Goal: Information Seeking & Learning: Learn about a topic

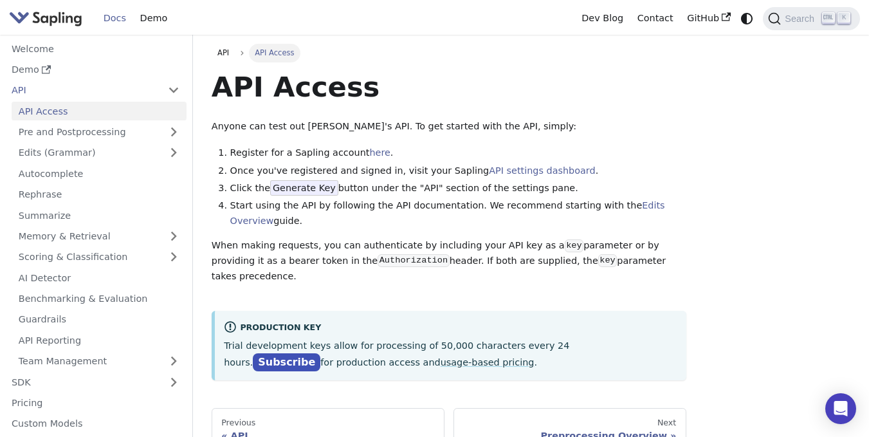
click at [30, 19] on img "Main" at bounding box center [45, 18] width 73 height 19
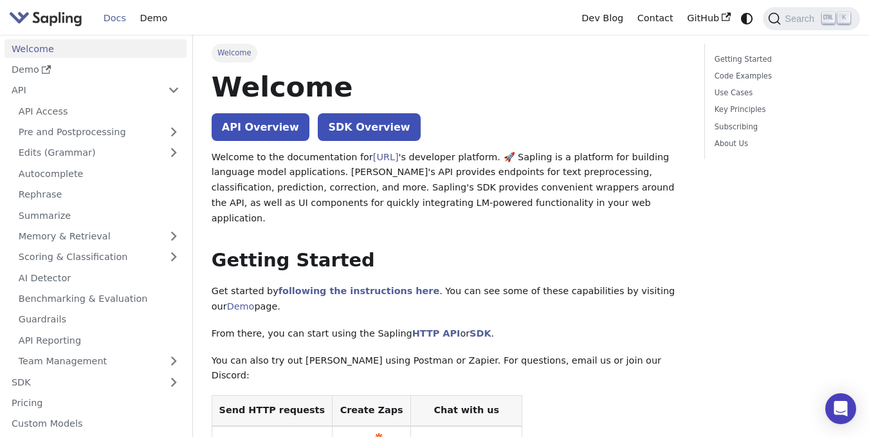
click at [58, 17] on img "Main" at bounding box center [45, 18] width 73 height 19
click at [46, 276] on link "AI Detector" at bounding box center [99, 277] width 175 height 19
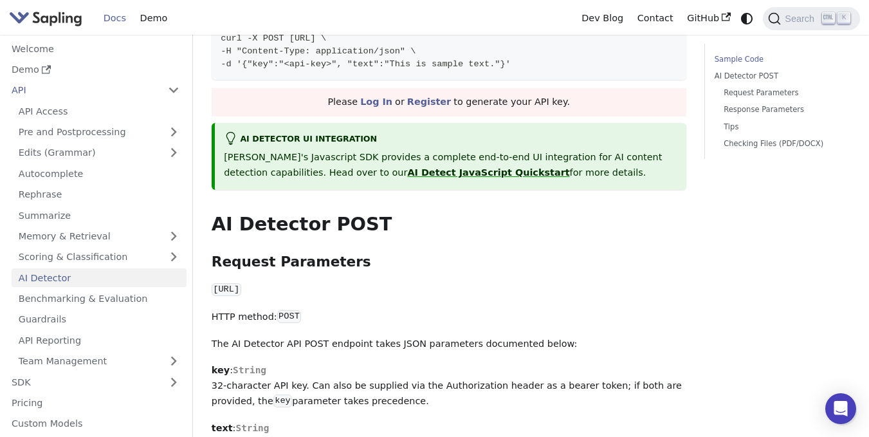
scroll to position [440, 0]
drag, startPoint x: 398, startPoint y: 275, endPoint x: 212, endPoint y: 272, distance: 186.0
click at [212, 283] on p "https://api.sapling.ai/api/v1/aidetect" at bounding box center [449, 290] width 475 height 15
copy code "https://api.sapling.ai/api/v1/aidetect"
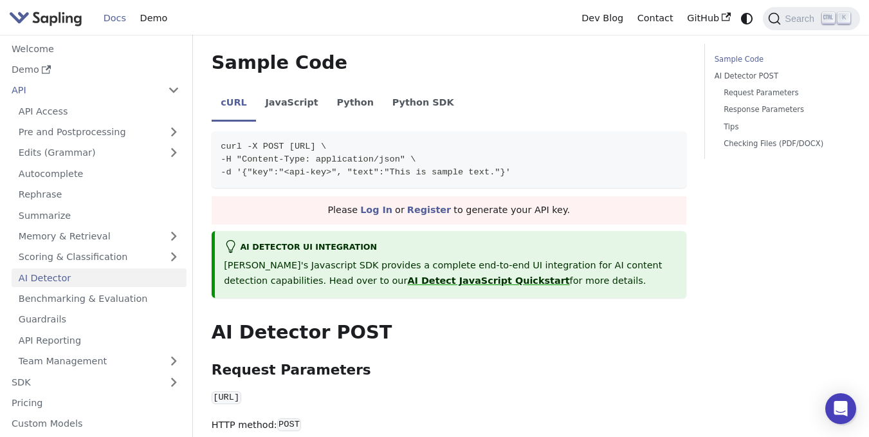
scroll to position [322, 0]
